Goal: Information Seeking & Learning: Learn about a topic

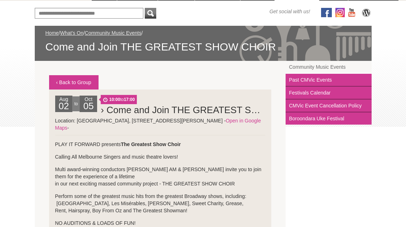
scroll to position [86, 0]
click at [128, 102] on span "10:00 to 17:00" at bounding box center [119, 99] width 36 height 9
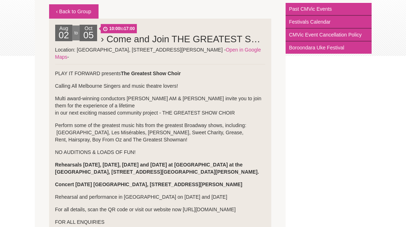
scroll to position [167, 0]
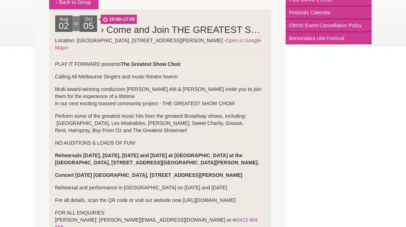
click at [135, 201] on p "For all details, scan the QR code or visit our website now [URL][DOMAIN_NAME]" at bounding box center [160, 200] width 210 height 7
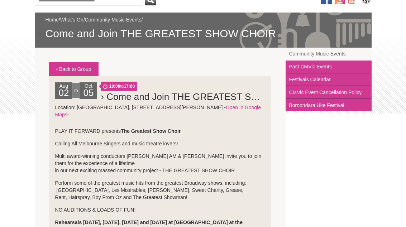
scroll to position [97, 0]
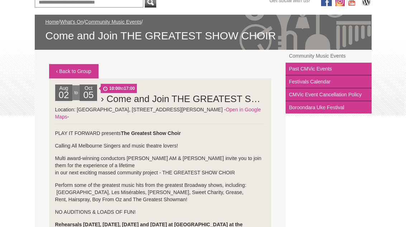
click at [158, 132] on li "Aug 02 to Oct 05 10:00 to 17:00 › Come and Join THE GREATEST SHOW CHOIR PLAY IT…" at bounding box center [160, 195] width 222 height 233
click at [160, 131] on strong "The Greatest Show Choir" at bounding box center [151, 134] width 60 height 6
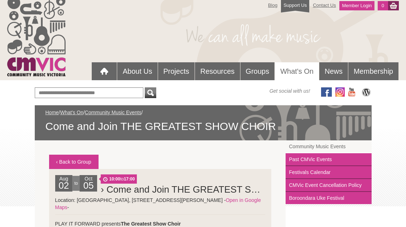
scroll to position [0, 0]
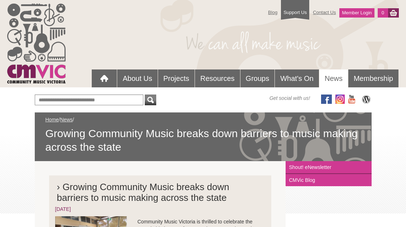
click at [295, 76] on link "What's On" at bounding box center [297, 79] width 44 height 18
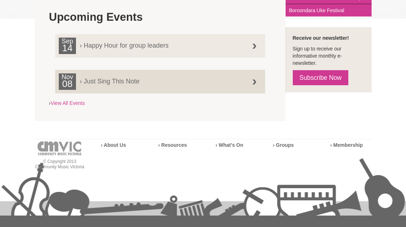
scroll to position [192, 0]
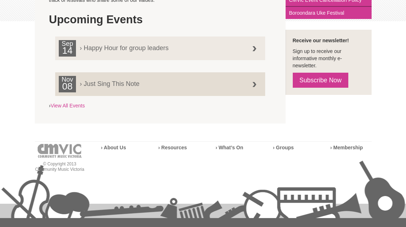
click at [219, 85] on span "› Just Sing This Note" at bounding box center [155, 81] width 193 height 11
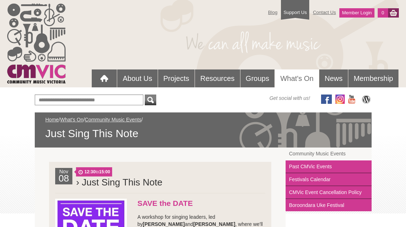
click at [332, 78] on link "News" at bounding box center [333, 79] width 29 height 18
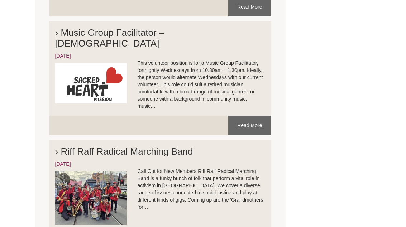
scroll to position [1266, 0]
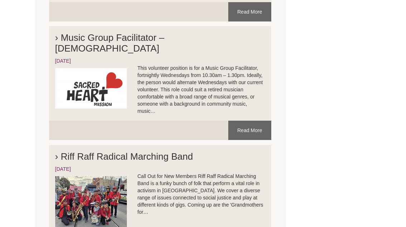
click at [249, 121] on link "Read More" at bounding box center [249, 130] width 43 height 19
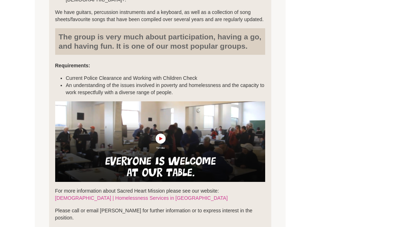
scroll to position [307, 0]
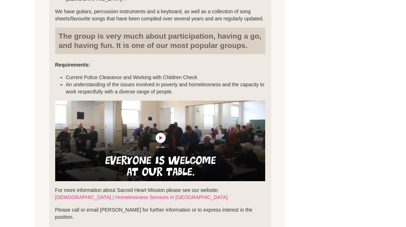
click at [308, 156] on div "› Music Group Facilitator – Sacred Heart Mission 13/Sep/2024 This volunteer pos…" at bounding box center [203, 53] width 337 height 426
click at [166, 116] on img at bounding box center [160, 141] width 210 height 81
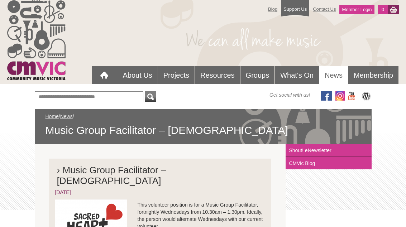
scroll to position [0, 0]
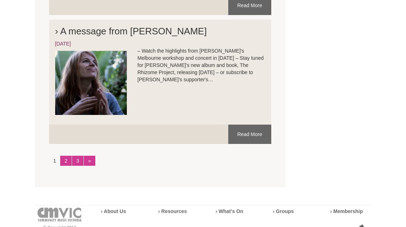
scroll to position [1509, 0]
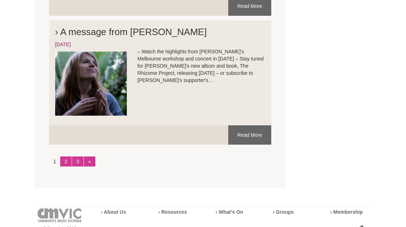
click at [65, 157] on link "2" at bounding box center [65, 162] width 11 height 10
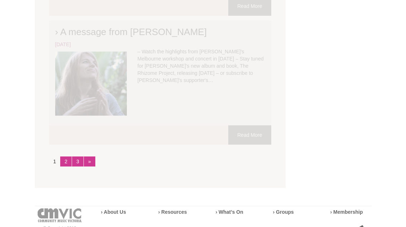
scroll to position [1510, 0]
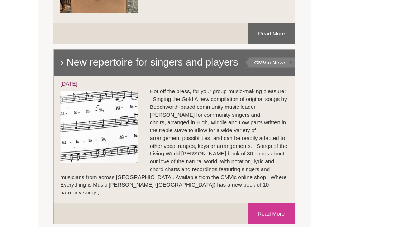
scroll to position [1538, 0]
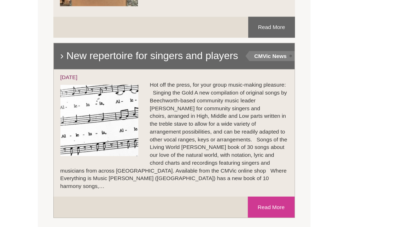
click at [78, 213] on link "3" at bounding box center [77, 218] width 11 height 10
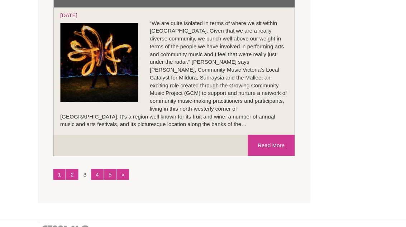
scroll to position [1686, 0]
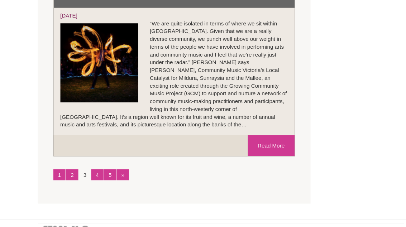
click at [91, 156] on link "4" at bounding box center [89, 161] width 11 height 10
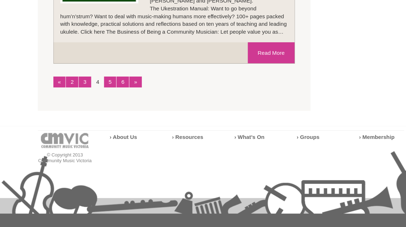
scroll to position [1506, 0]
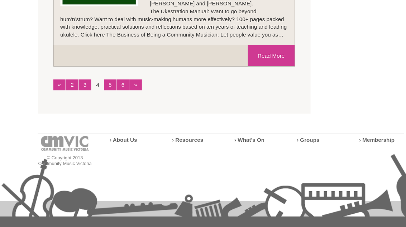
click at [101, 73] on link "5" at bounding box center [101, 78] width 11 height 10
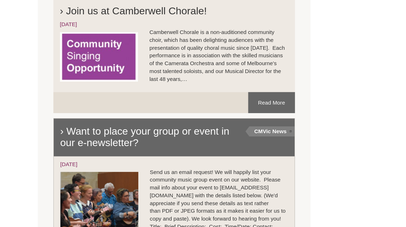
scroll to position [392, 0]
click at [244, 85] on link "Read More" at bounding box center [249, 94] width 43 height 19
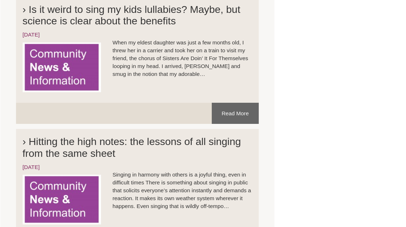
scroll to position [775, 0]
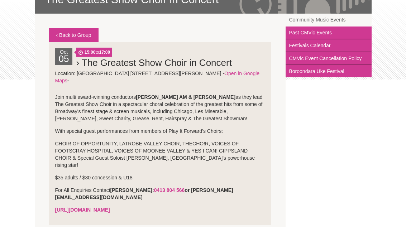
scroll to position [151, 0]
